Goal: Information Seeking & Learning: Learn about a topic

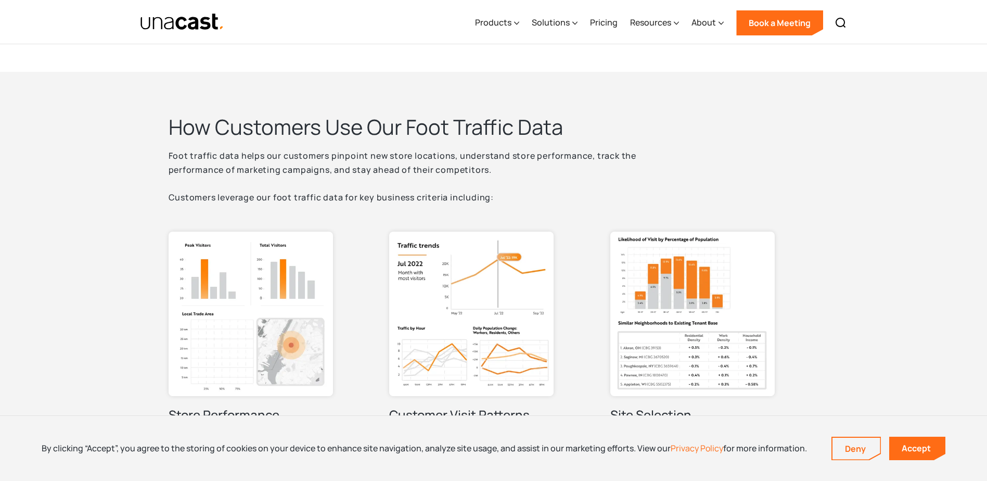
scroll to position [364, 0]
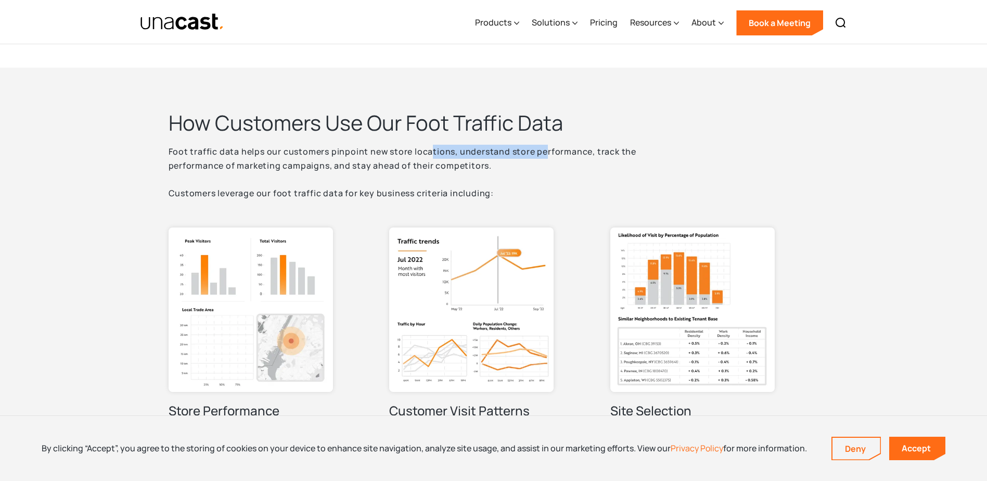
drag, startPoint x: 530, startPoint y: 154, endPoint x: 554, endPoint y: 155, distance: 23.4
click at [548, 154] on p "Foot traffic data helps our customers pinpoint new store locations, understand …" at bounding box center [429, 173] width 520 height 56
drag, startPoint x: 554, startPoint y: 155, endPoint x: 604, endPoint y: 166, distance: 51.1
click at [604, 166] on p "Foot traffic data helps our customers pinpoint new store locations, understand …" at bounding box center [429, 173] width 520 height 56
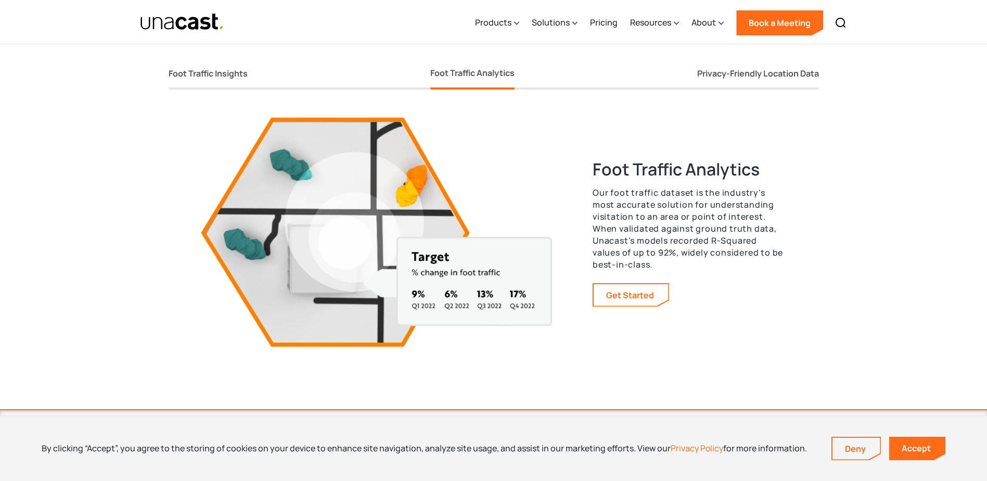
scroll to position [1873, 0]
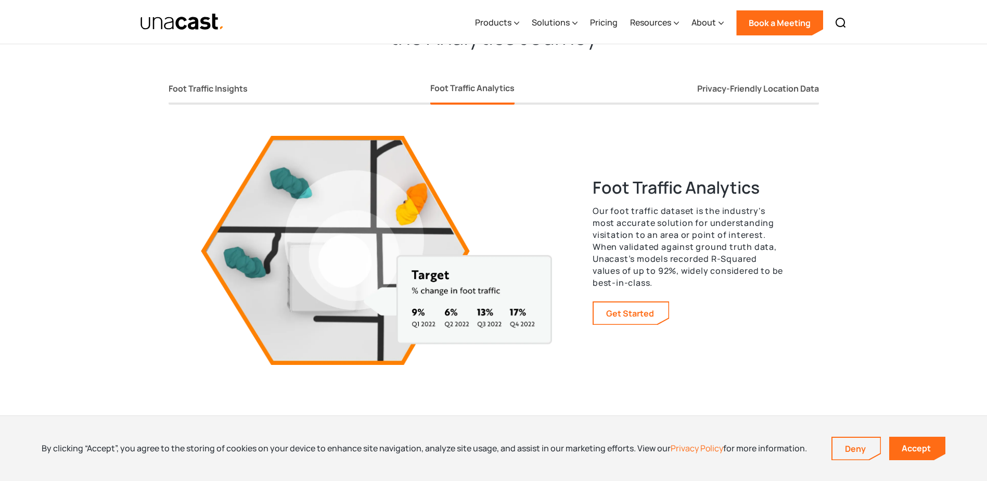
click at [224, 70] on div "Foot Traffic Insights Foot Traffic Analytics Privacy-Friendly Location Data" at bounding box center [494, 82] width 651 height 46
click at [223, 79] on link "Foot Traffic Insights" at bounding box center [208, 91] width 79 height 28
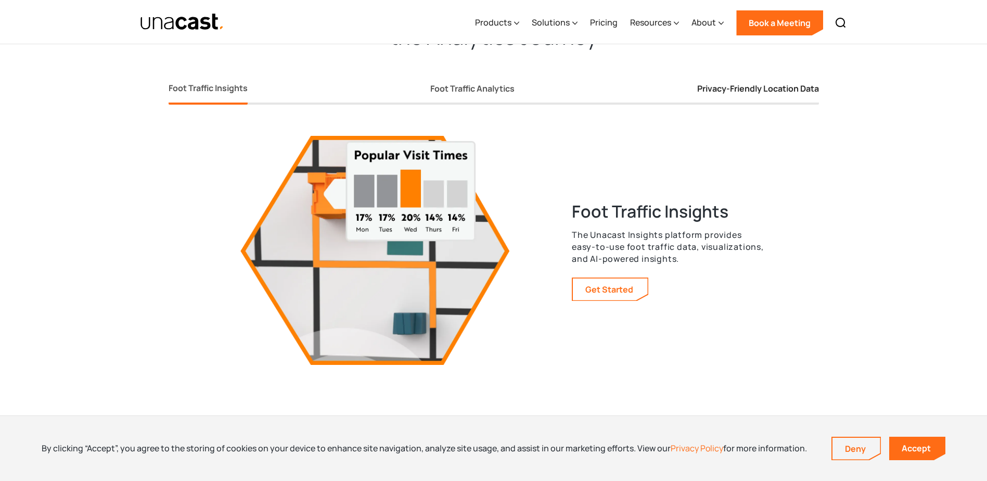
click at [741, 92] on div "Privacy-Friendly Location Data" at bounding box center [758, 88] width 122 height 11
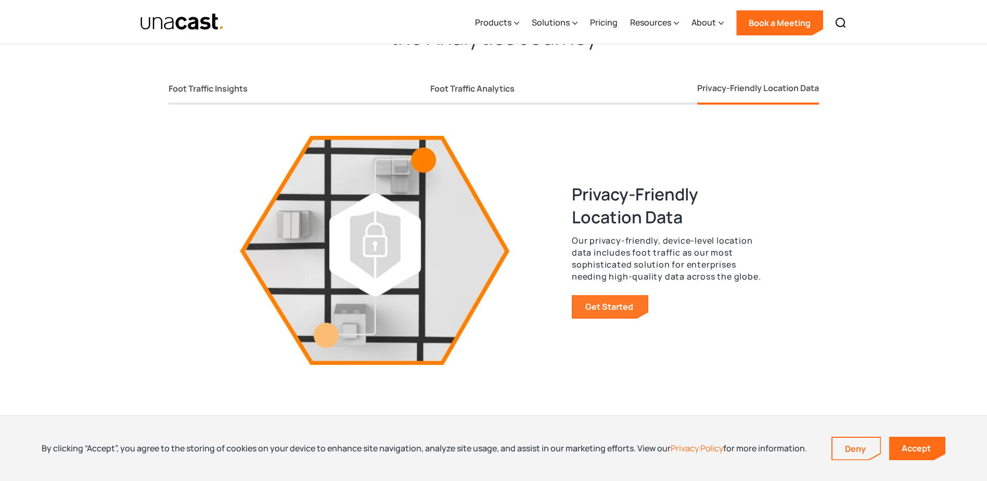
click at [606, 311] on link "Get Started" at bounding box center [610, 307] width 75 height 22
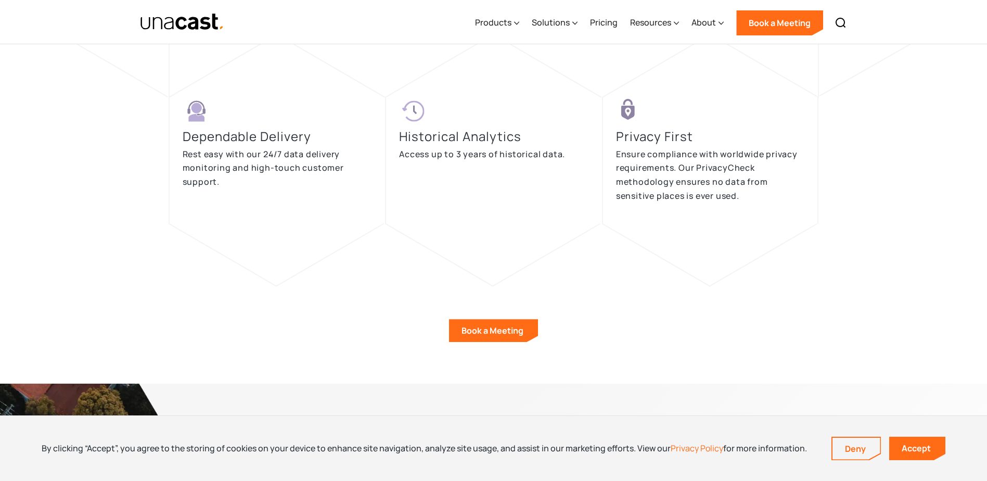
scroll to position [2342, 0]
